Goal: Transaction & Acquisition: Purchase product/service

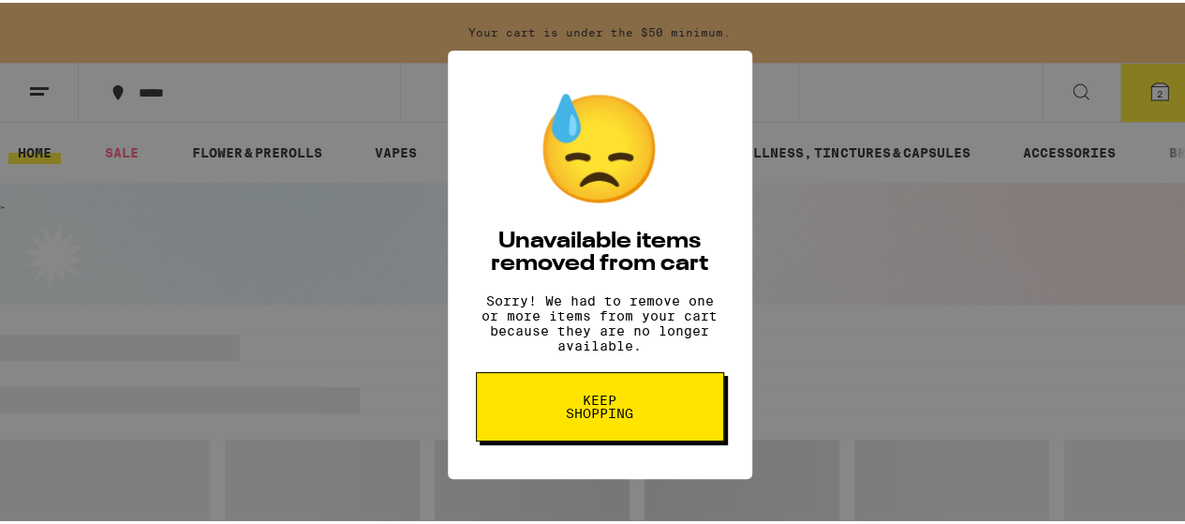
click at [817, 306] on div "😓 Unavailable items removed from cart Sorry! We had to remove one or more items…" at bounding box center [599, 262] width 1199 height 524
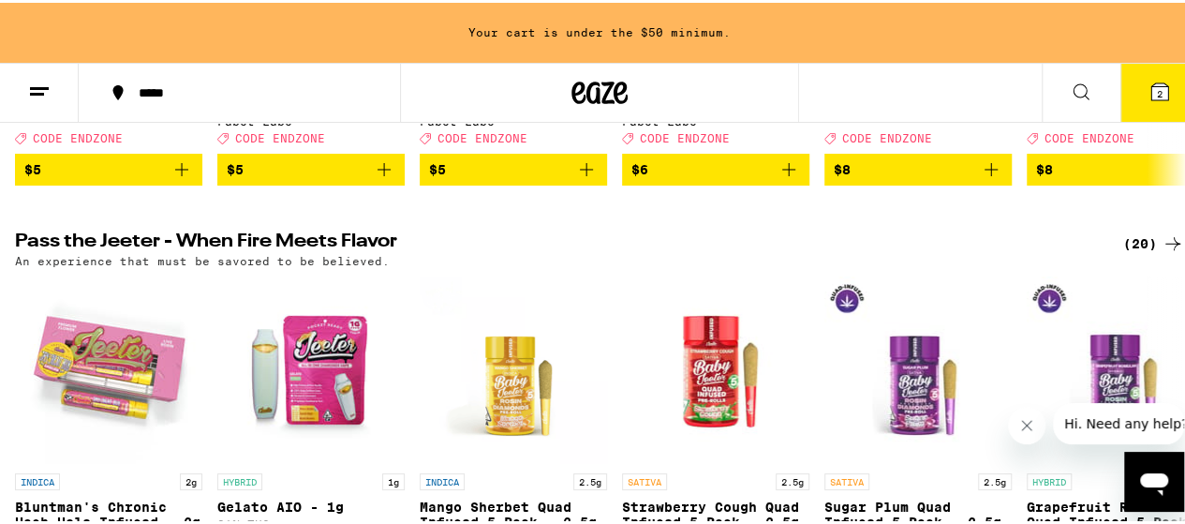
scroll to position [656, 0]
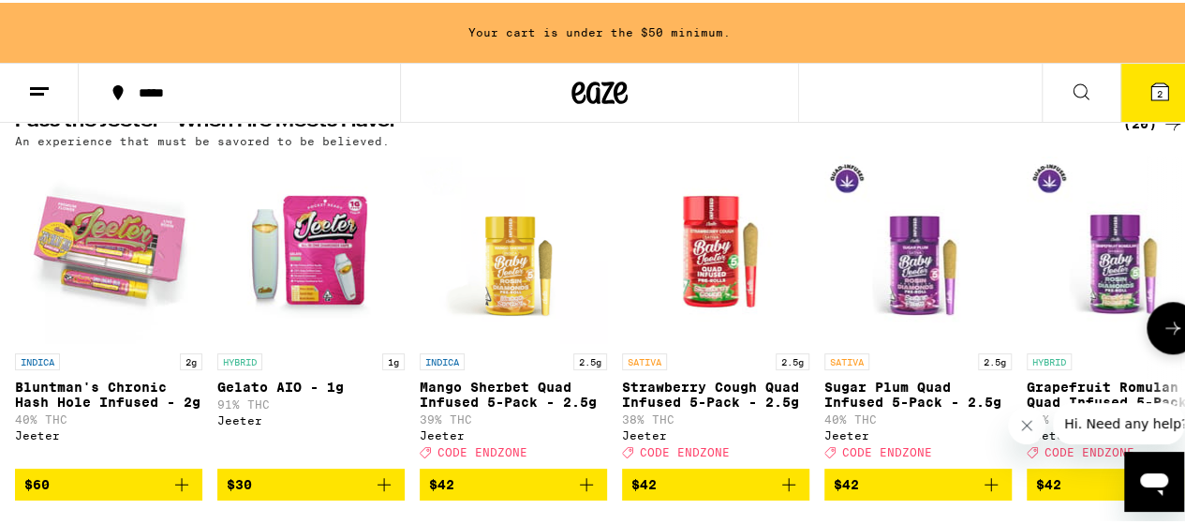
drag, startPoint x: 1158, startPoint y: 353, endPoint x: 1156, endPoint y: 374, distance: 20.7
click at [1156, 351] on button at bounding box center [1173, 325] width 52 height 52
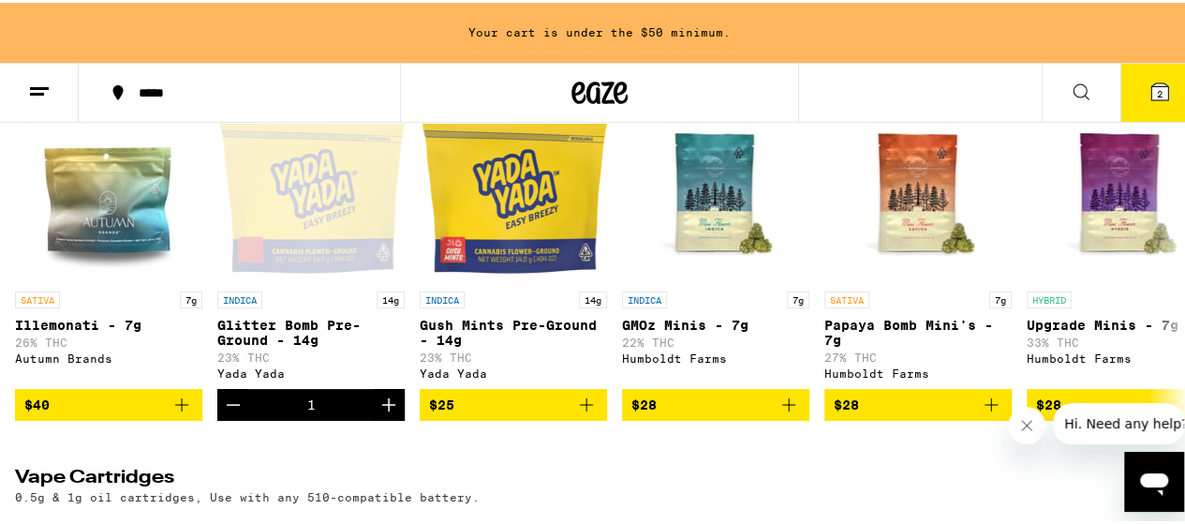
scroll to position [0, 0]
